Goal: Check status: Check status

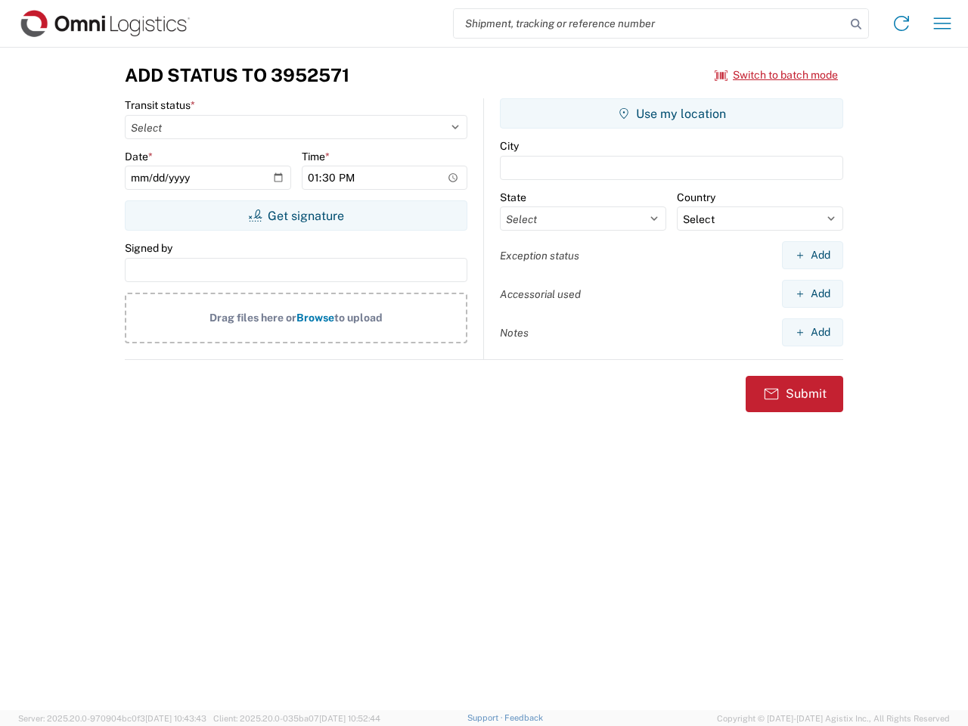
click at [649, 23] on input "search" at bounding box center [650, 23] width 392 height 29
click at [856, 24] on icon at bounding box center [855, 24] width 21 height 21
click at [901, 23] on icon at bounding box center [901, 23] width 24 height 24
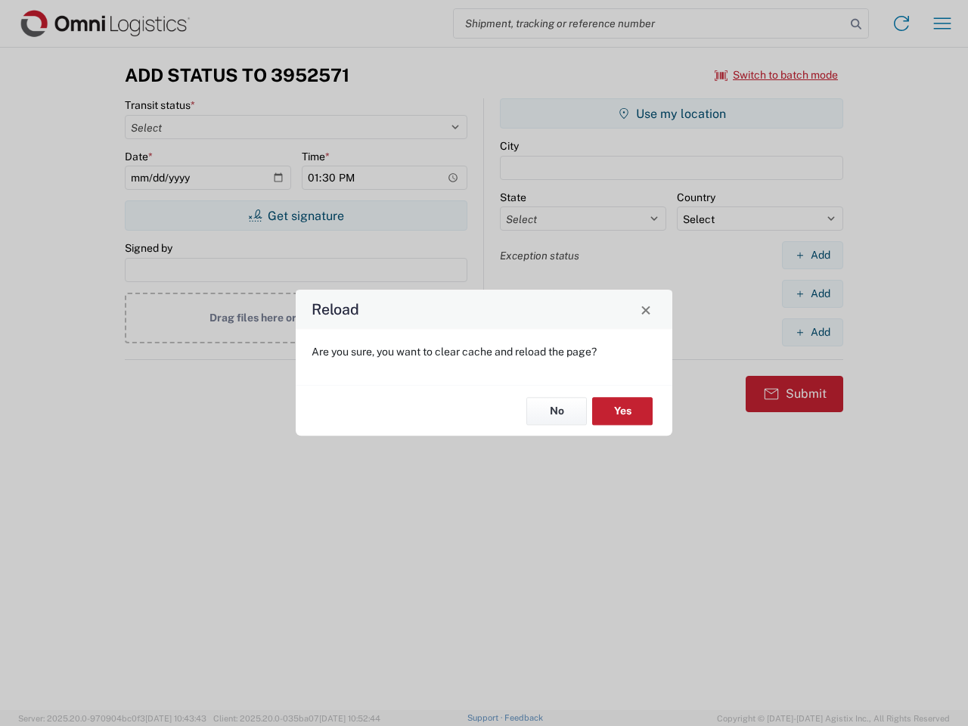
click at [942, 23] on div "Reload Are you sure, you want to clear cache and reload the page? No Yes" at bounding box center [484, 363] width 968 height 726
click at [777, 75] on div "Reload Are you sure, you want to clear cache and reload the page? No Yes" at bounding box center [484, 363] width 968 height 726
click at [296, 215] on div "Reload Are you sure, you want to clear cache and reload the page? No Yes" at bounding box center [484, 363] width 968 height 726
click at [671, 113] on div "Reload Are you sure, you want to clear cache and reload the page? No Yes" at bounding box center [484, 363] width 968 height 726
click at [812, 255] on div "Reload Are you sure, you want to clear cache and reload the page? No Yes" at bounding box center [484, 363] width 968 height 726
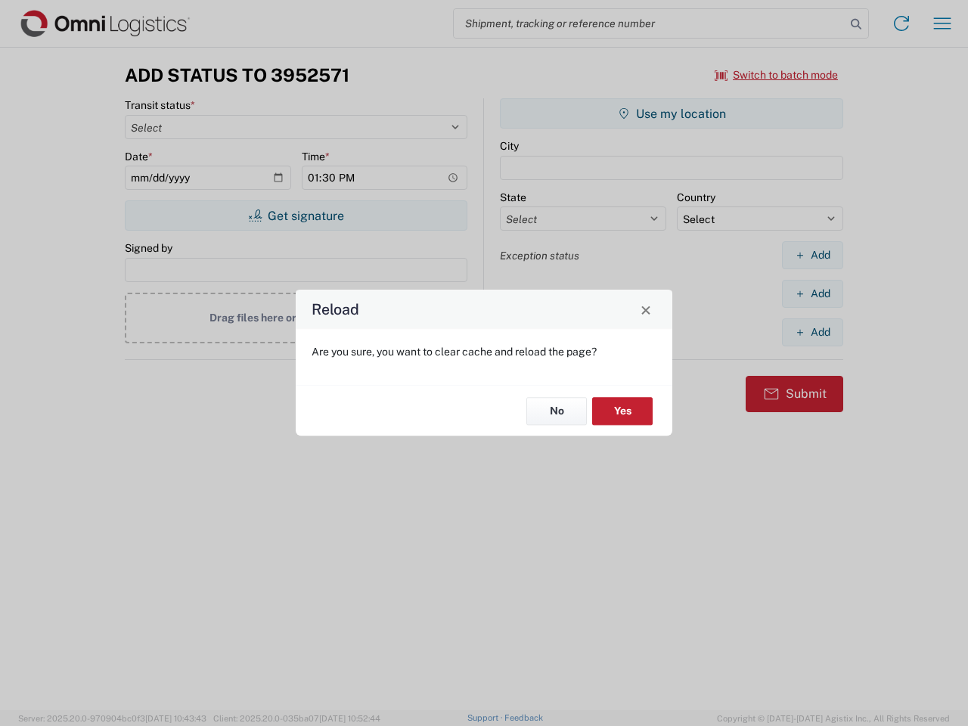
click at [812, 293] on div "Reload Are you sure, you want to clear cache and reload the page? No Yes" at bounding box center [484, 363] width 968 height 726
click at [812, 332] on div "Reload Are you sure, you want to clear cache and reload the page? No Yes" at bounding box center [484, 363] width 968 height 726
